Goal: Book appointment/travel/reservation

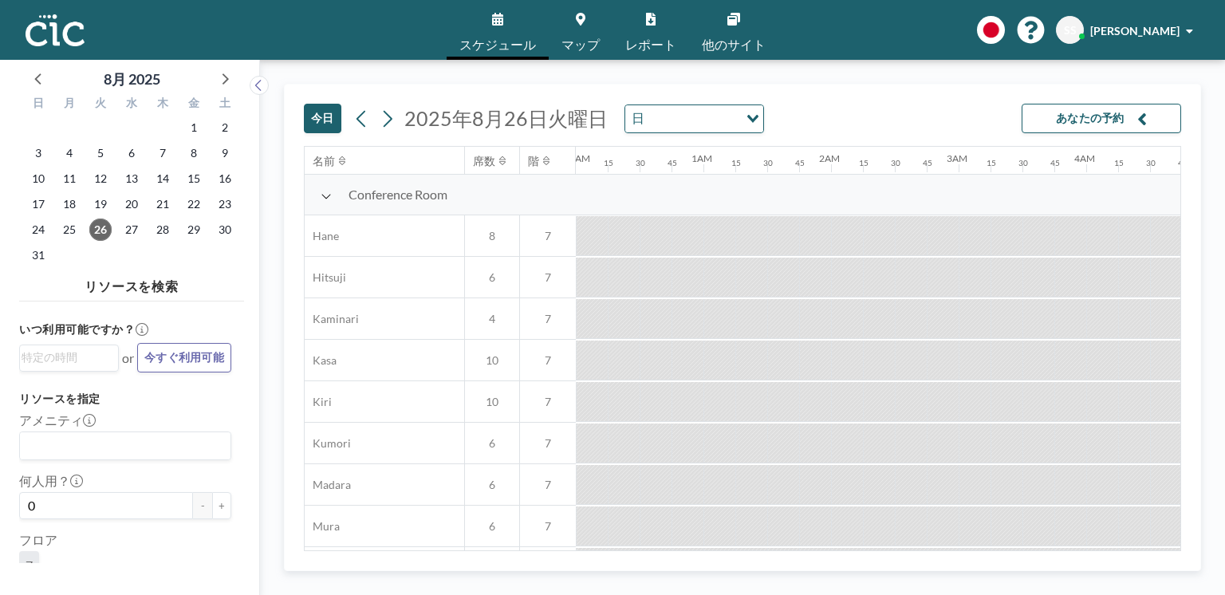
scroll to position [0, 1983]
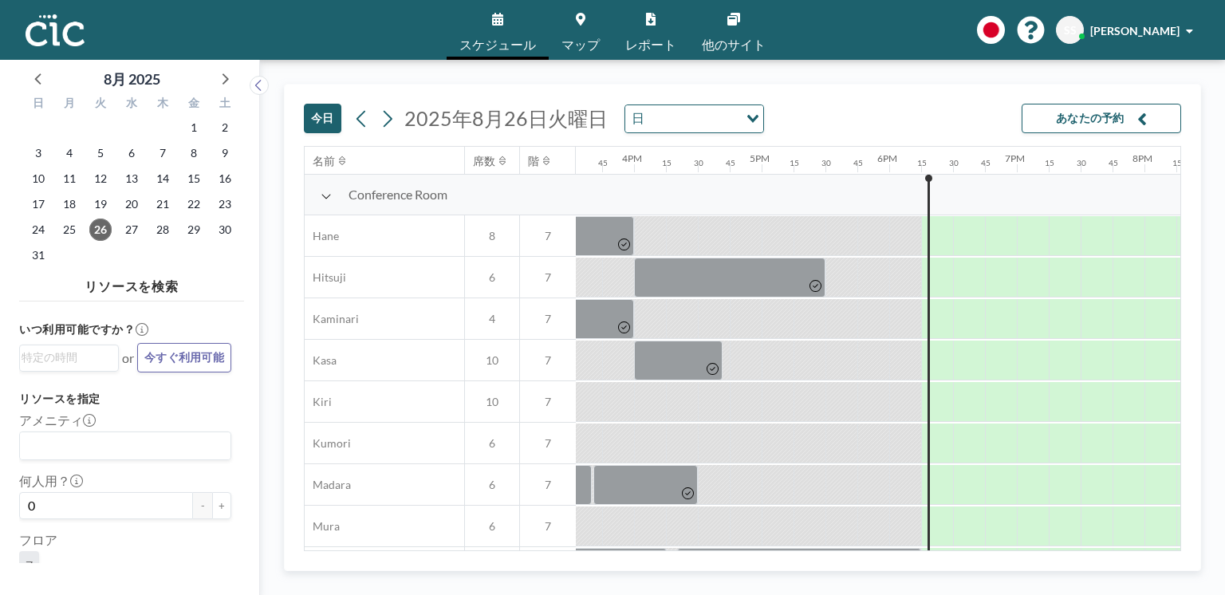
click at [443, 120] on span "2025年8月26日火曜日" at bounding box center [505, 118] width 203 height 24
click at [388, 122] on icon at bounding box center [388, 118] width 9 height 17
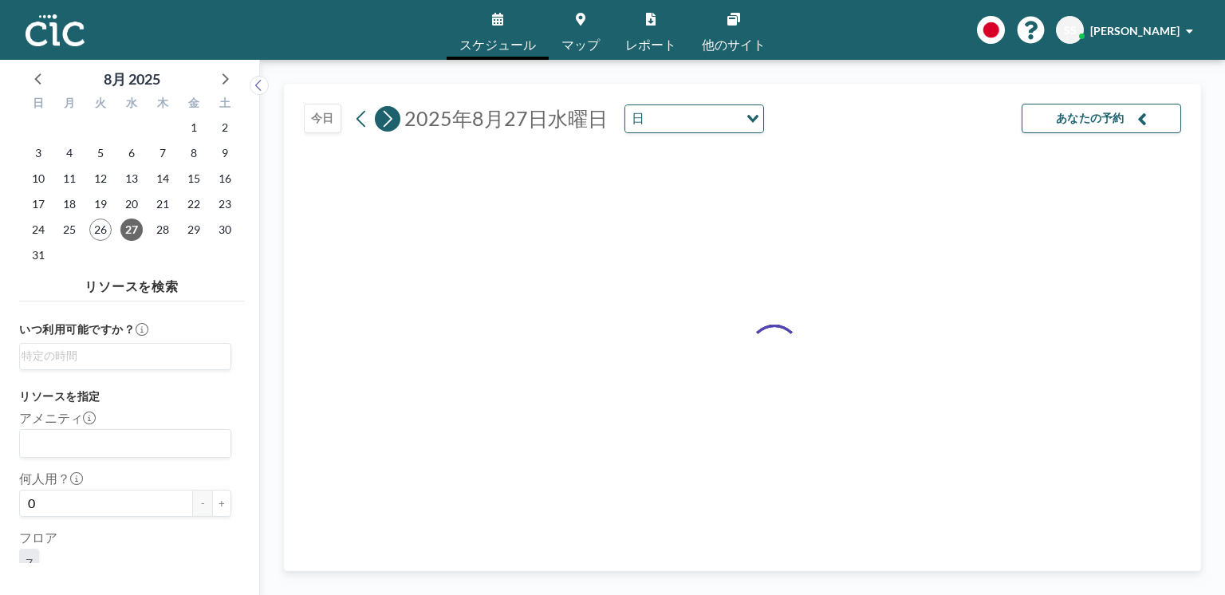
click at [388, 122] on icon at bounding box center [388, 118] width 9 height 17
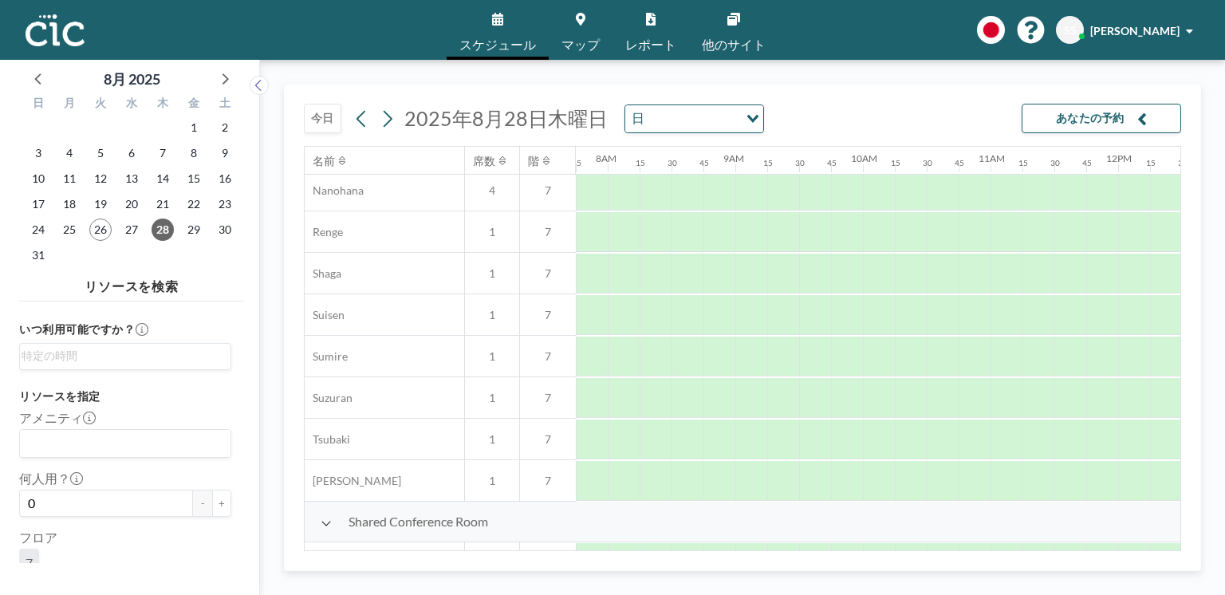
scroll to position [1121, 989]
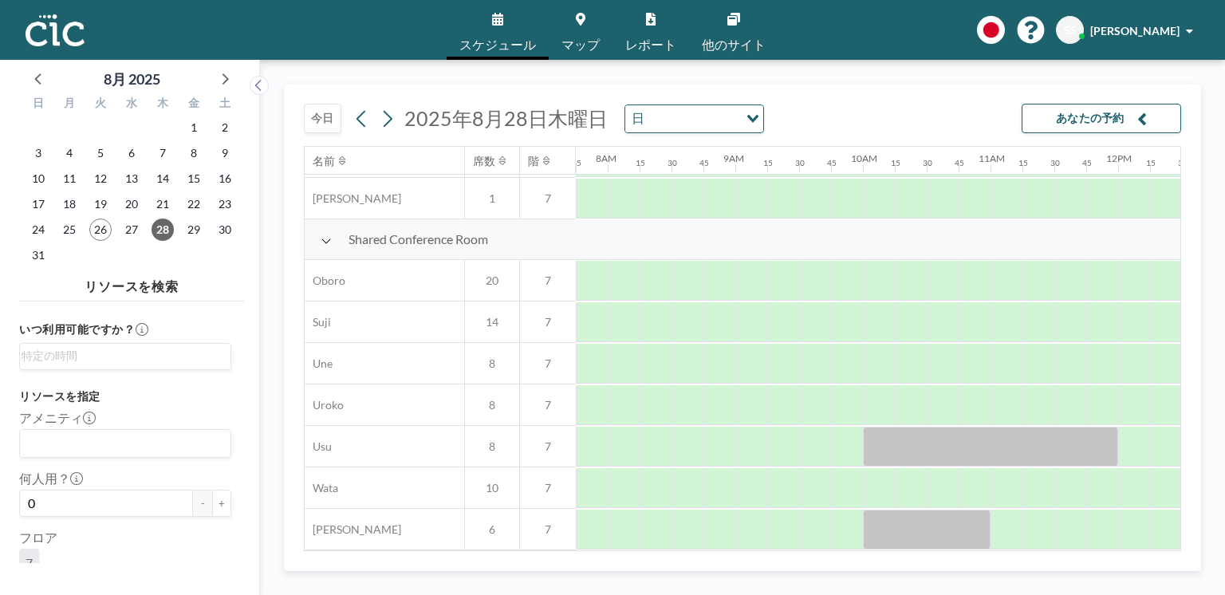
click at [575, 29] on link "マップ" at bounding box center [581, 30] width 64 height 60
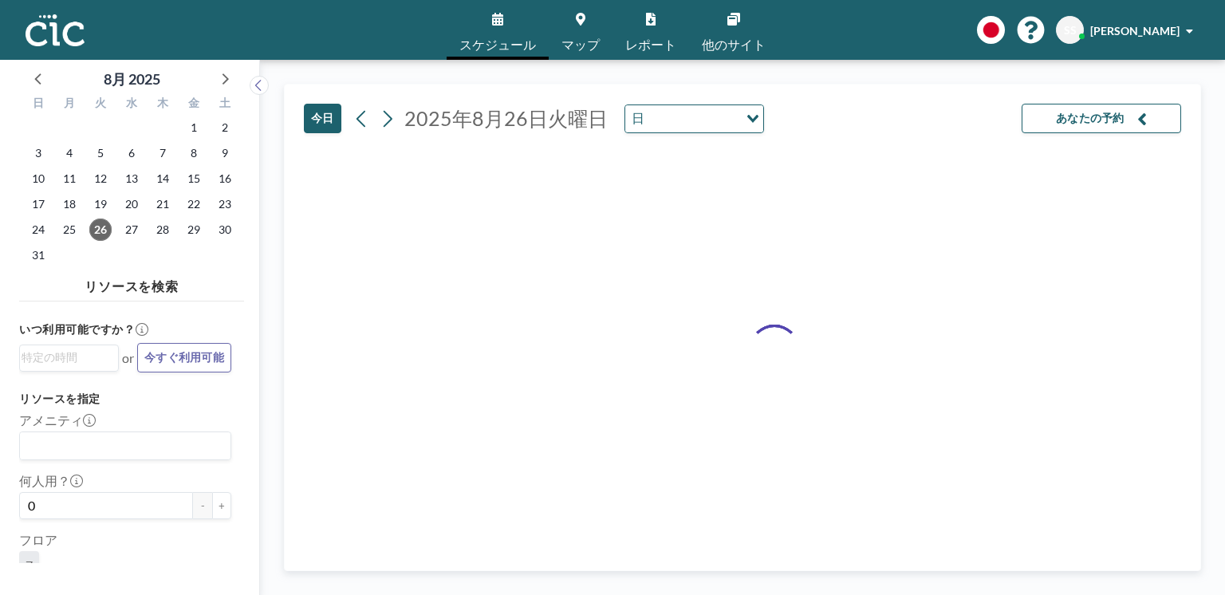
click at [400, 125] on div "[DATE] 日 Loading..." at bounding box center [556, 118] width 415 height 29
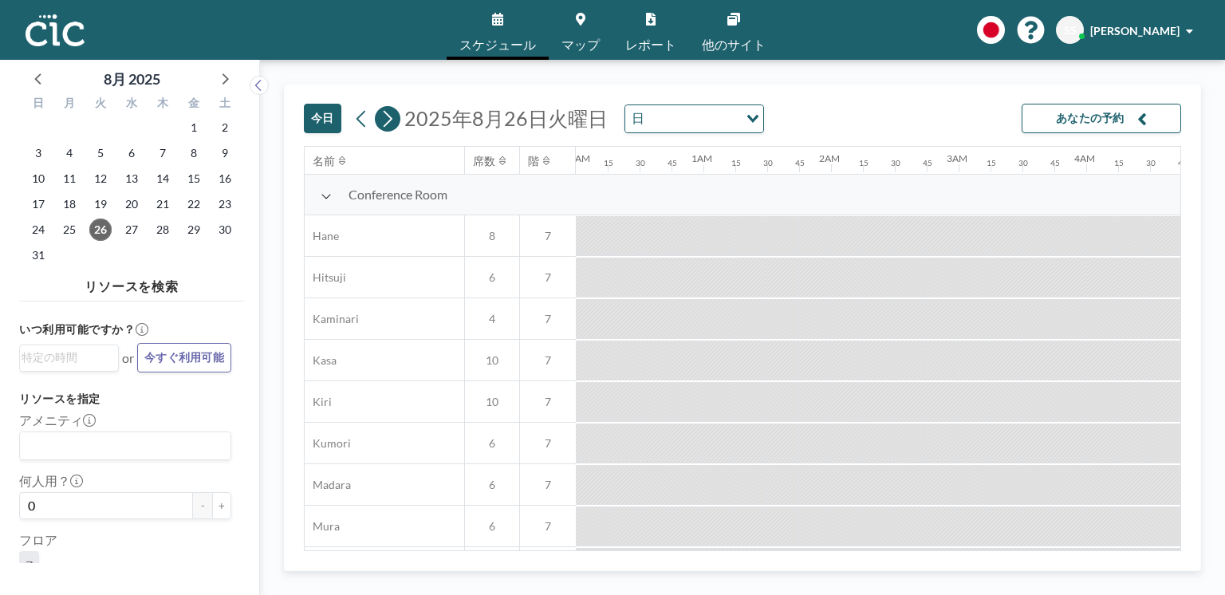
scroll to position [0, 2297]
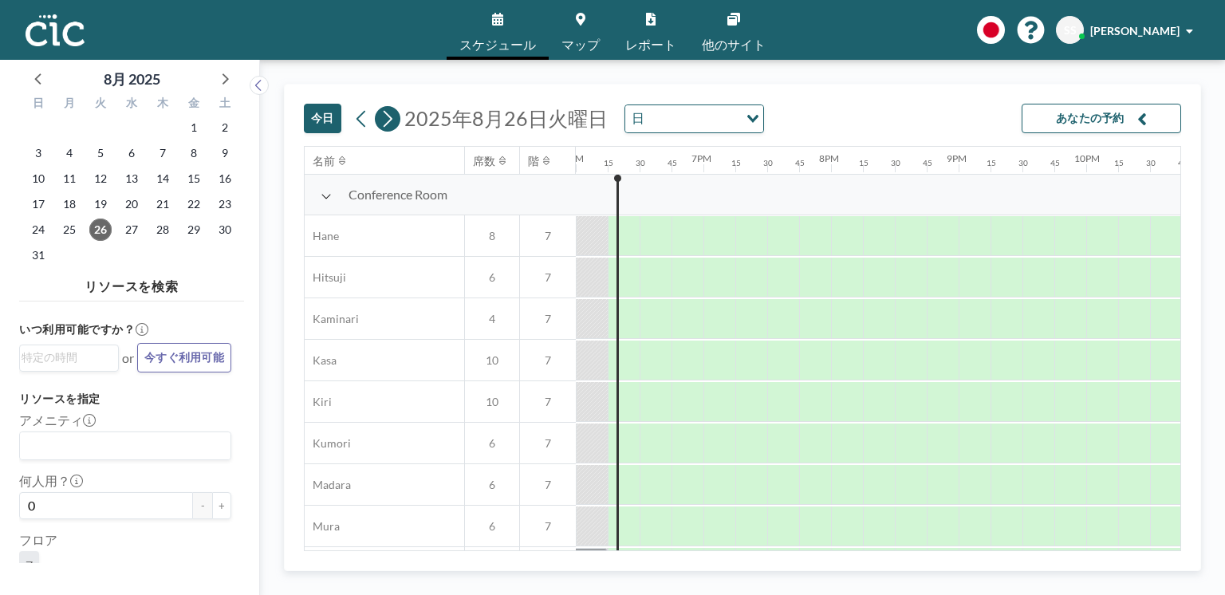
click at [392, 120] on icon at bounding box center [387, 119] width 15 height 24
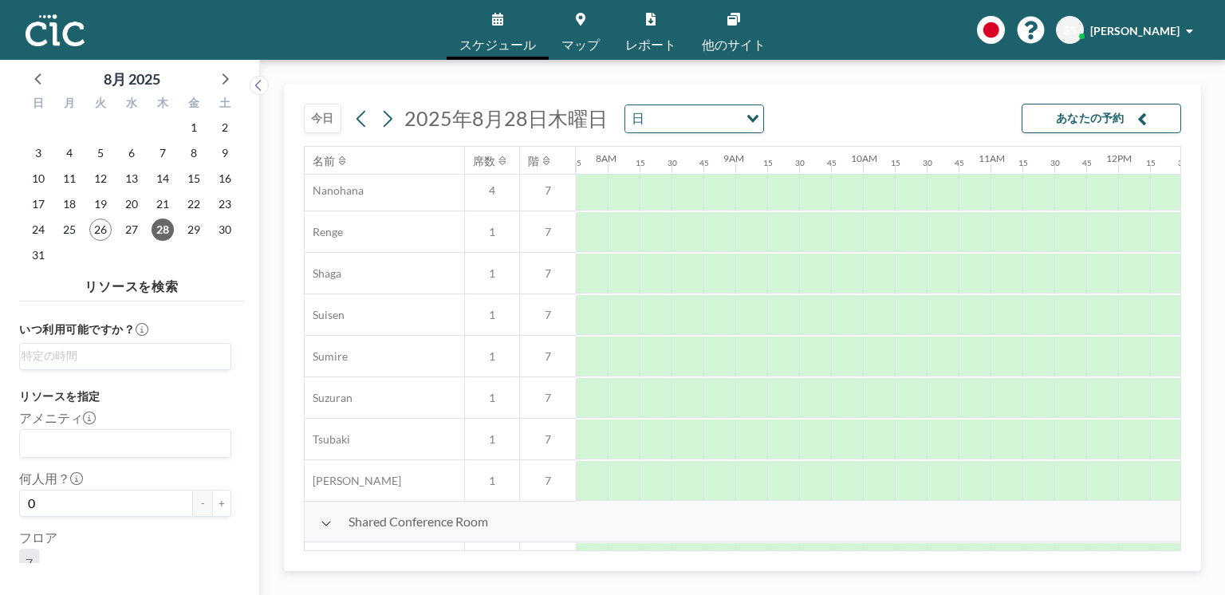
scroll to position [1121, 989]
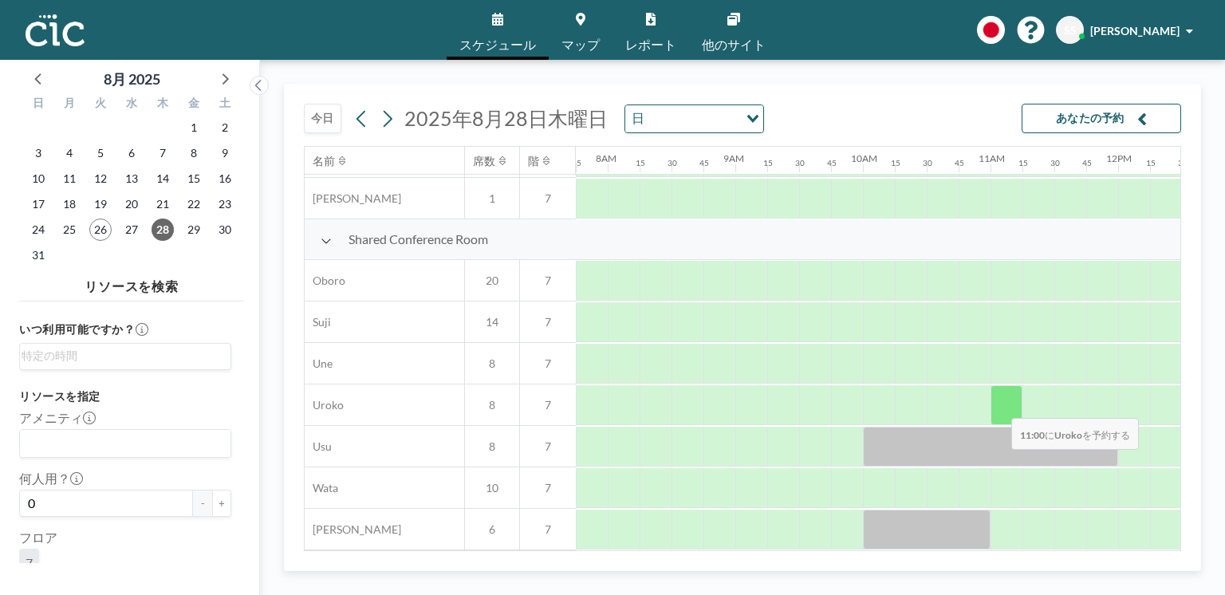
click at [999, 408] on div at bounding box center [1007, 405] width 32 height 40
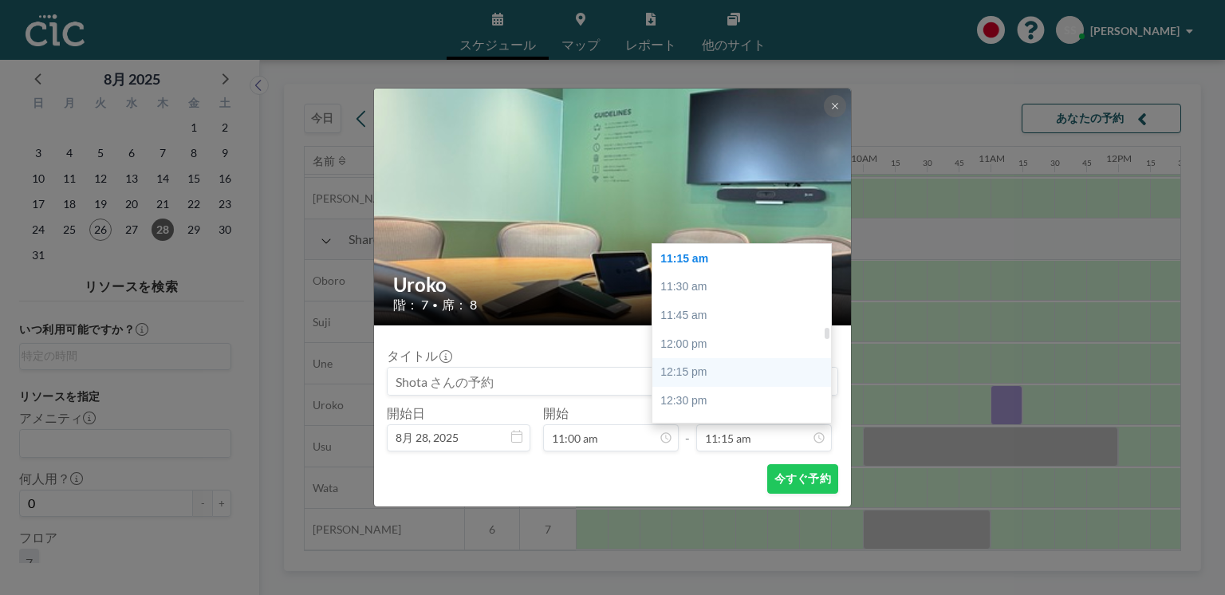
scroll to position [1304, 0]
click at [718, 374] on div "12:30 pm" at bounding box center [743, 374] width 183 height 29
type input "12:30 pm"
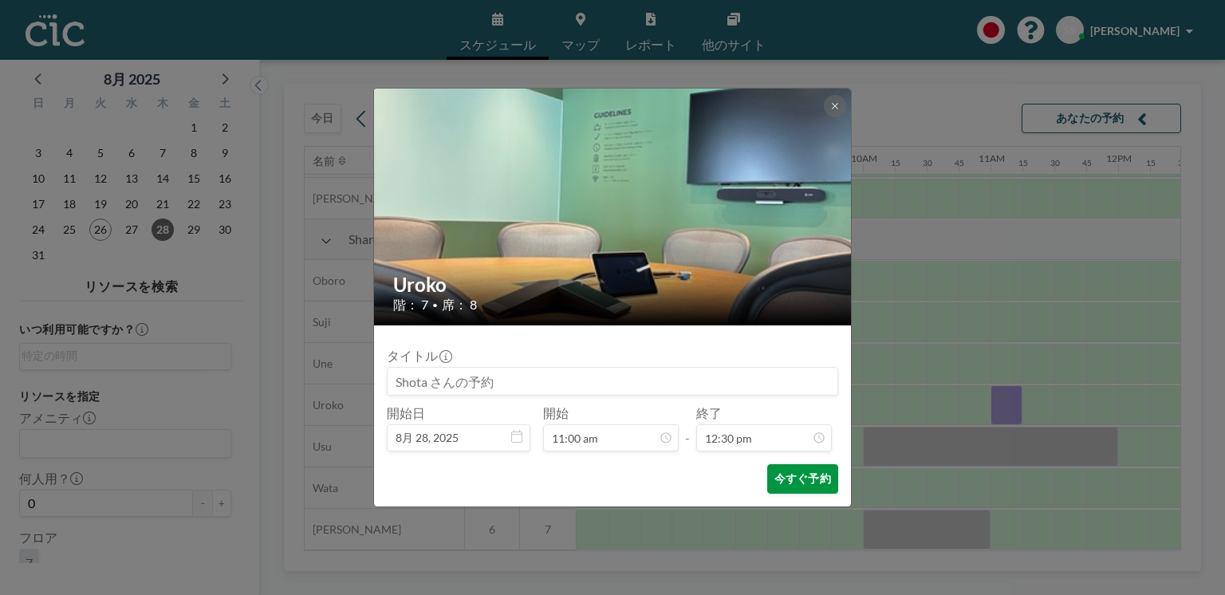
click at [817, 484] on button "今すぐ予約" at bounding box center [802, 479] width 71 height 30
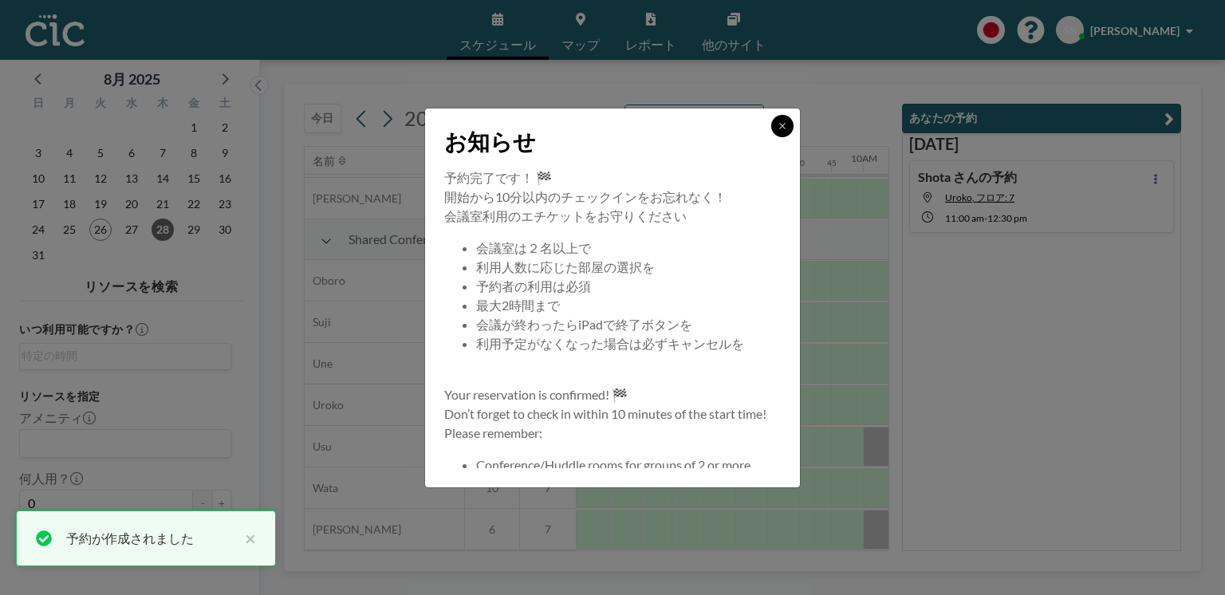
click at [778, 125] on icon at bounding box center [783, 126] width 10 height 10
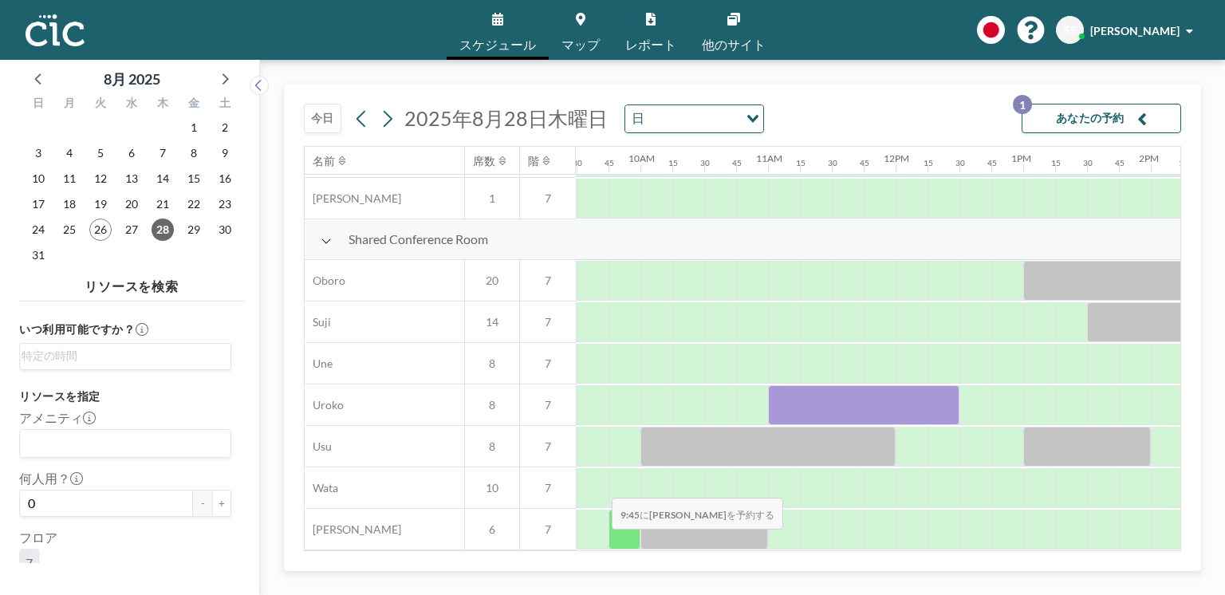
scroll to position [1121, 1228]
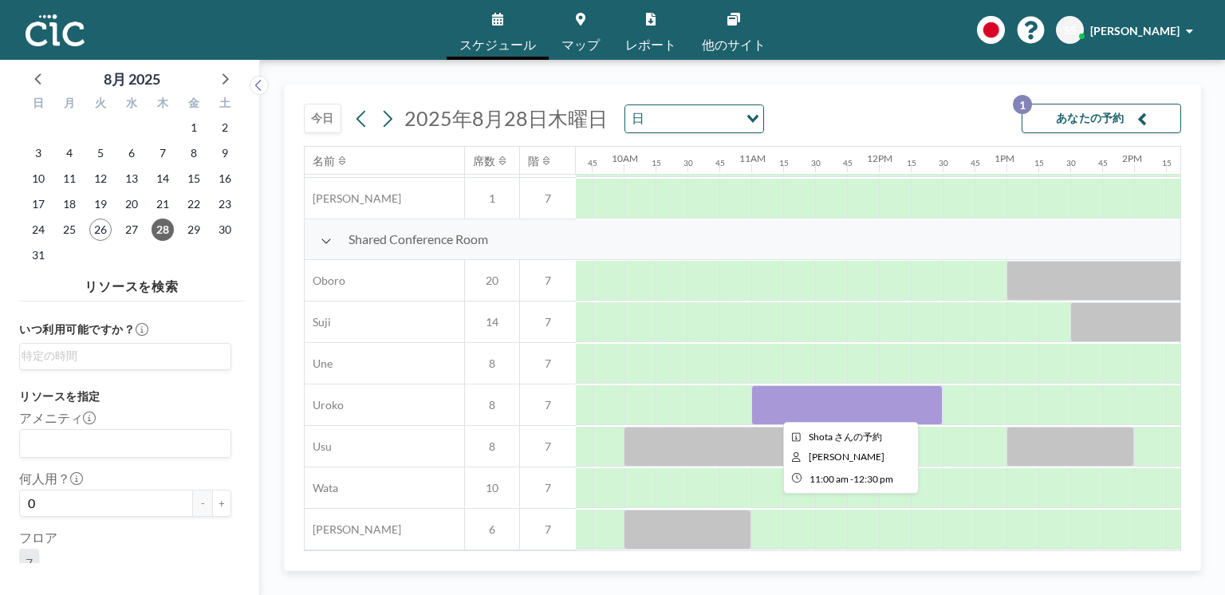
click at [778, 385] on div at bounding box center [846, 405] width 191 height 40
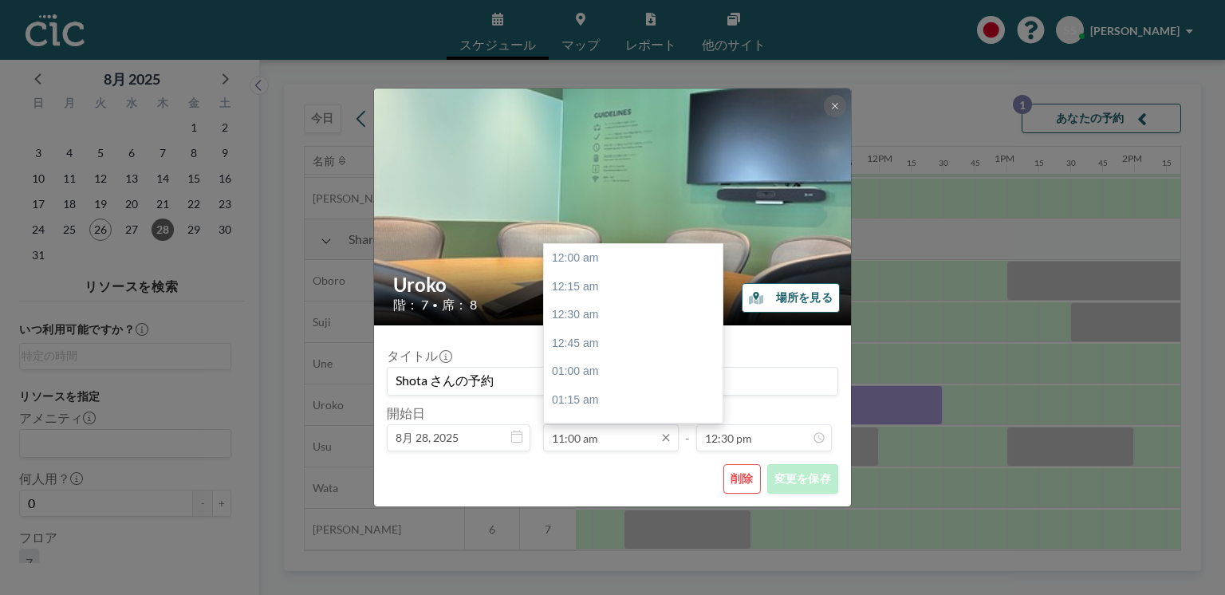
scroll to position [1248, 0]
click at [581, 306] on div "11:30 am" at bounding box center [635, 315] width 183 height 29
type input "11:30 am"
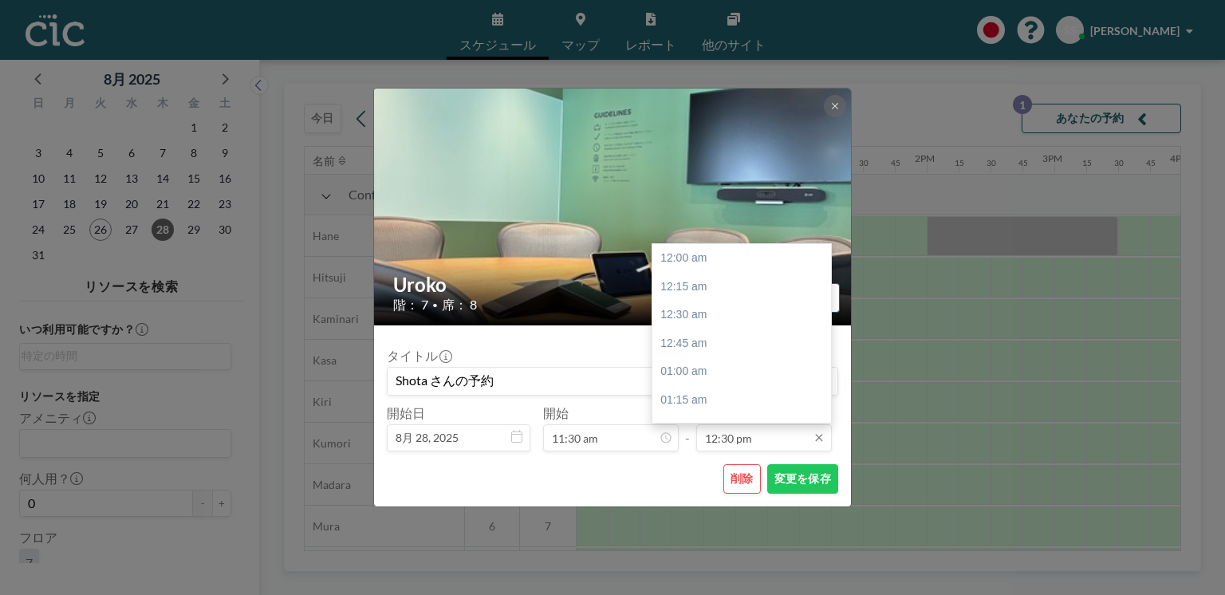
scroll to position [1420, 0]
click at [711, 316] on div "01:00 pm" at bounding box center [743, 315] width 183 height 29
type input "01:00 pm"
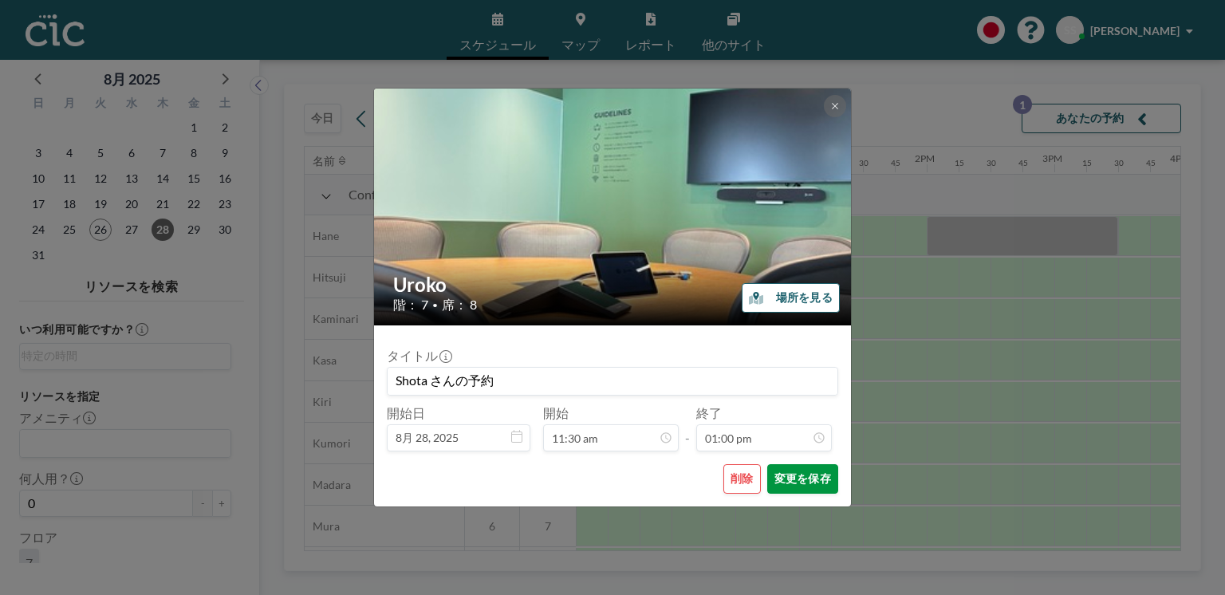
scroll to position [1475, 0]
click at [788, 476] on button "変更を保存" at bounding box center [802, 479] width 71 height 30
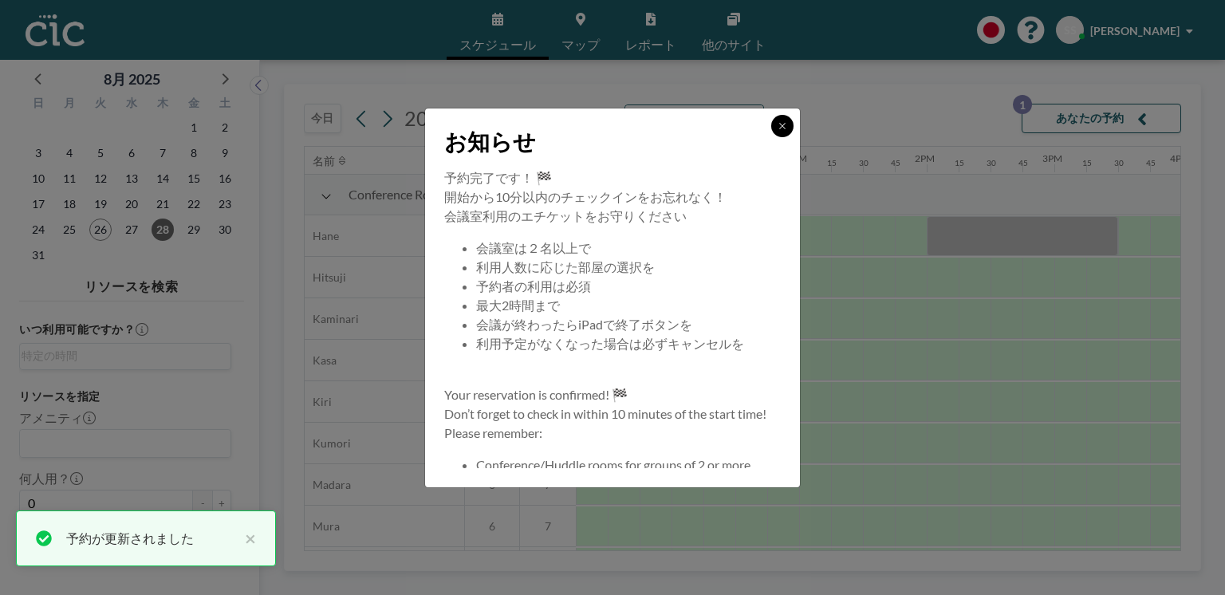
click at [775, 123] on button at bounding box center [782, 126] width 22 height 22
